Goal: Find contact information: Find contact information

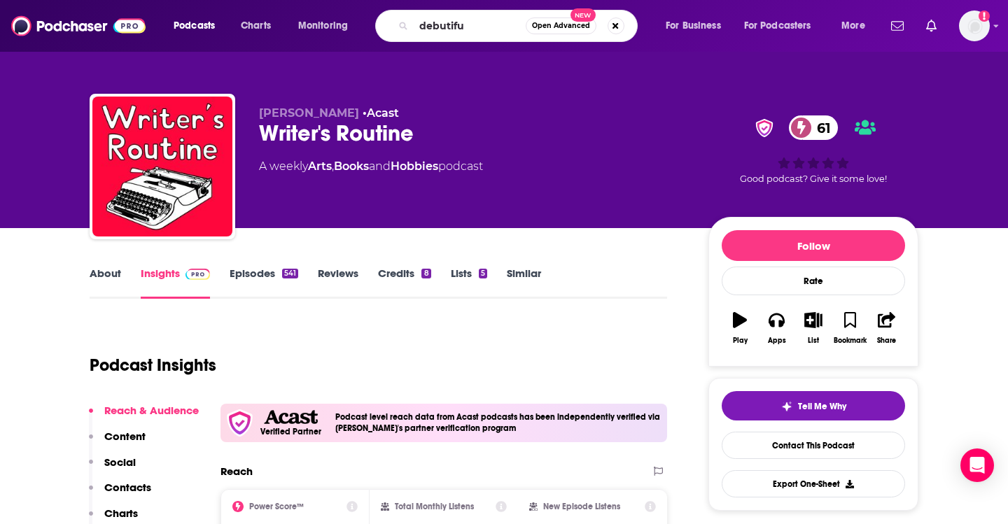
type input "debutiful"
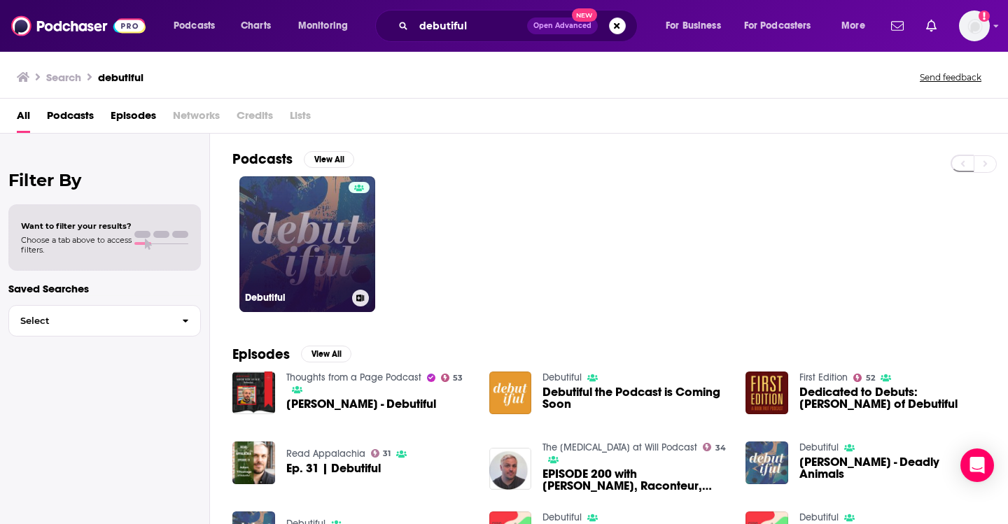
click at [301, 224] on link "Debutiful" at bounding box center [307, 244] width 136 height 136
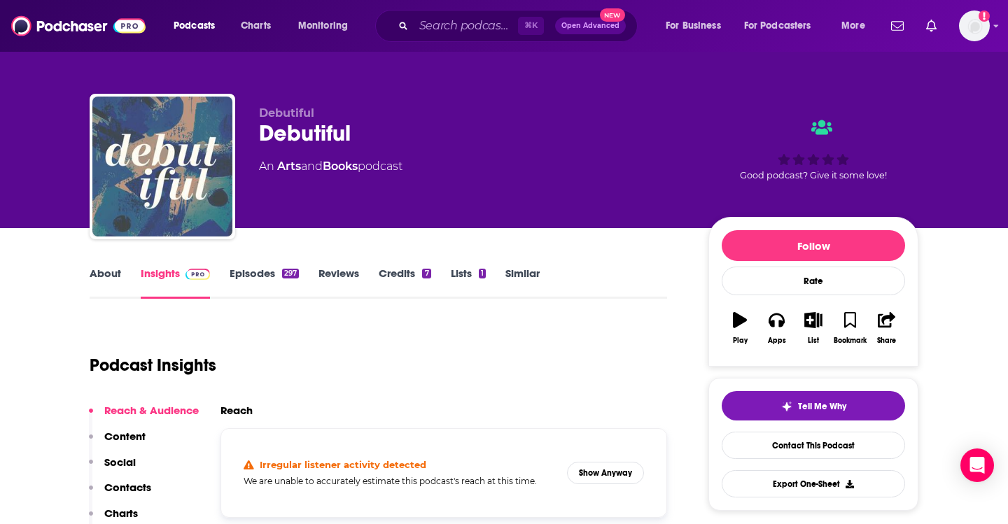
scroll to position [15, 0]
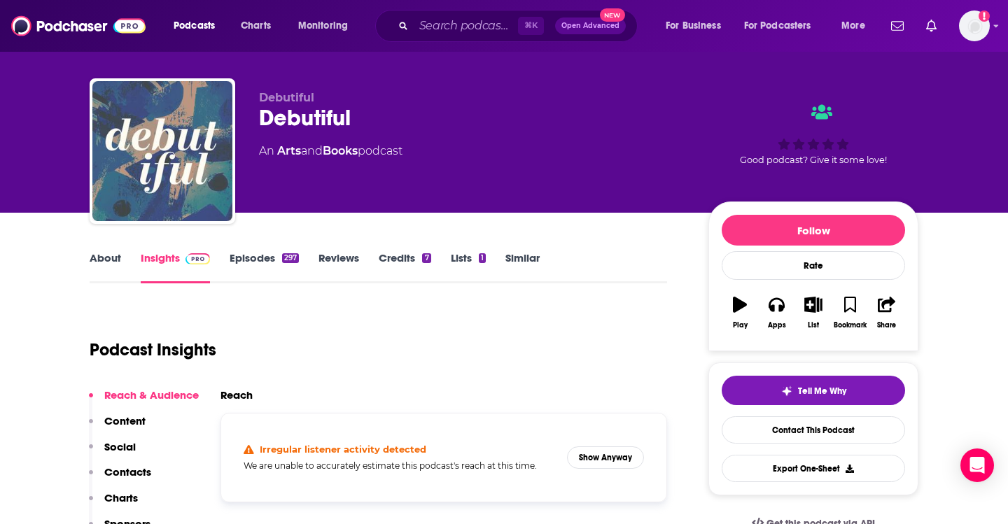
click at [274, 253] on link "Episodes 297" at bounding box center [264, 267] width 69 height 32
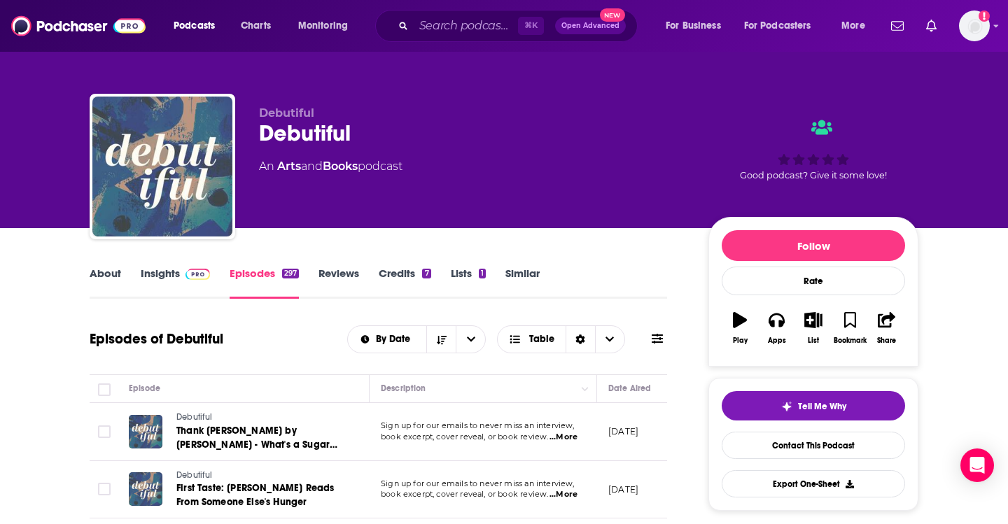
click at [154, 270] on link "Insights" at bounding box center [175, 283] width 69 height 32
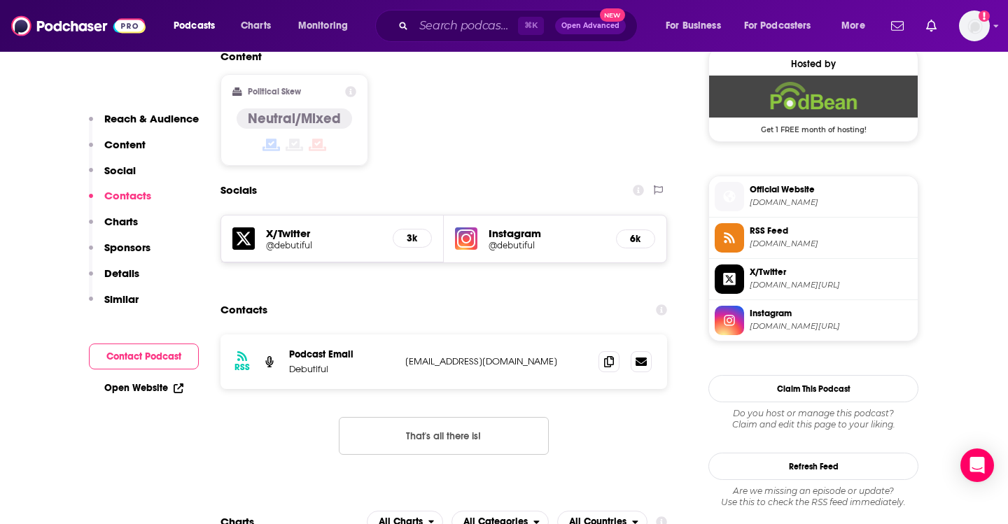
scroll to position [1145, 0]
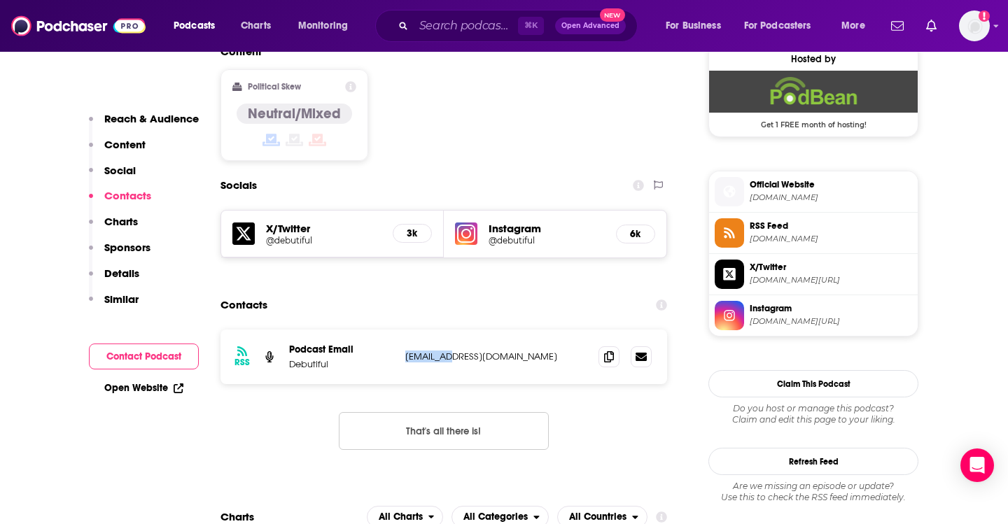
drag, startPoint x: 402, startPoint y: 275, endPoint x: 446, endPoint y: 272, distance: 44.9
click at [446, 330] on div "RSS Podcast Email Debutiful [EMAIL_ADDRESS][DOMAIN_NAME] [EMAIL_ADDRESS][DOMAIN…" at bounding box center [443, 357] width 446 height 55
copy p "vitcavage"
click at [603, 346] on span at bounding box center [608, 356] width 21 height 21
